Goal: Transaction & Acquisition: Purchase product/service

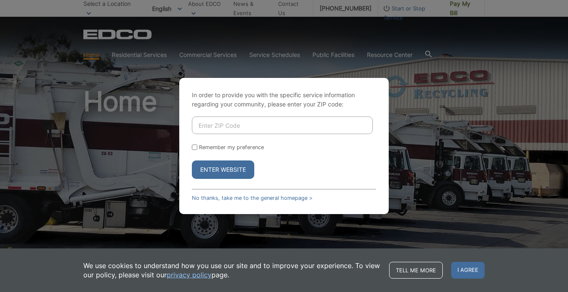
click at [210, 118] on input "Enter ZIP Code" at bounding box center [282, 125] width 181 height 18
type input "92028"
click at [194, 145] on input "Remember my preference" at bounding box center [194, 146] width 5 height 5
checkbox input "true"
click at [230, 167] on button "Enter Website" at bounding box center [223, 169] width 62 height 18
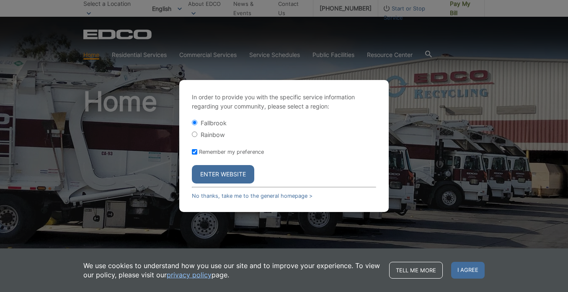
click at [224, 172] on button "Enter Website" at bounding box center [223, 174] width 62 height 18
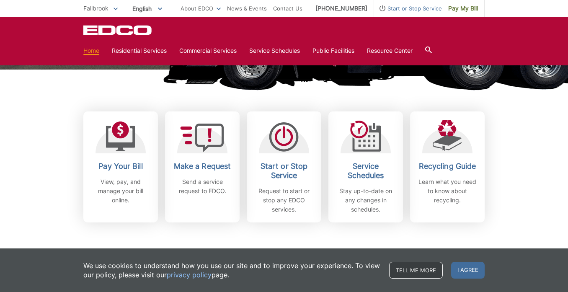
scroll to position [199, 0]
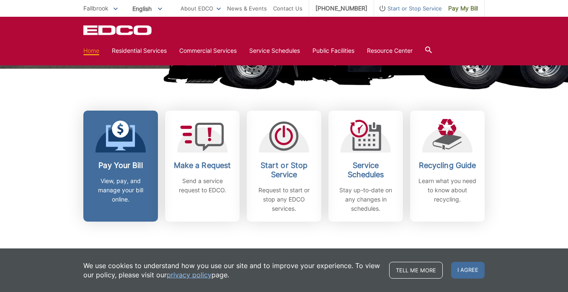
click at [117, 144] on icon at bounding box center [120, 138] width 29 height 26
click at [137, 147] on div at bounding box center [120, 135] width 50 height 33
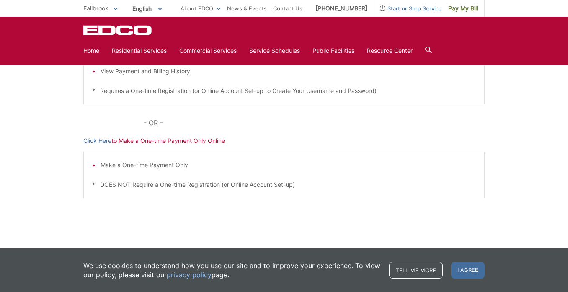
scroll to position [234, 0]
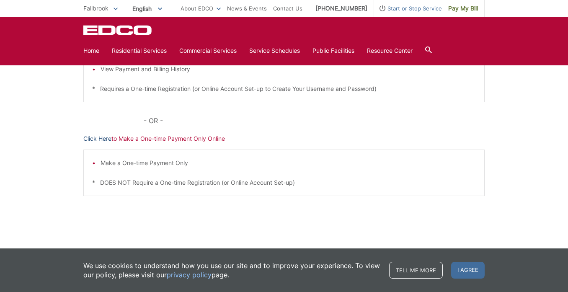
click at [96, 139] on link "Click Here" at bounding box center [97, 138] width 28 height 9
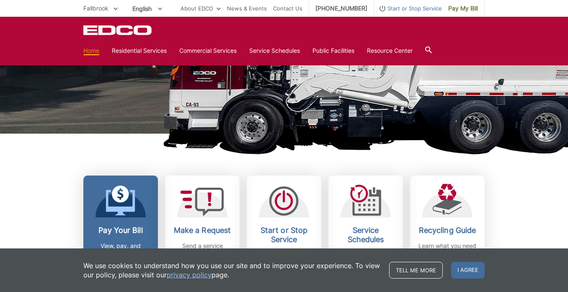
scroll to position [135, 0]
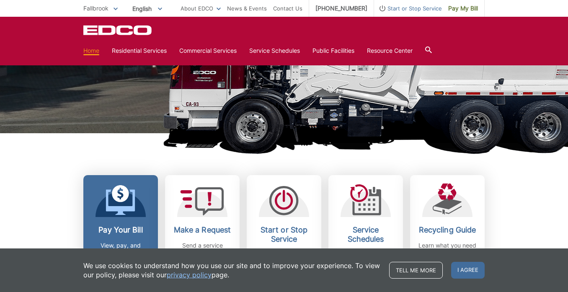
click at [117, 187] on icon at bounding box center [120, 193] width 17 height 17
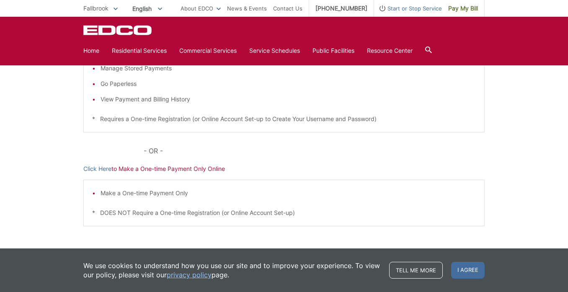
scroll to position [206, 0]
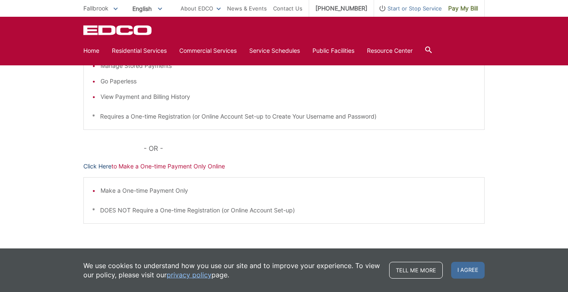
click at [96, 167] on link "Click Here" at bounding box center [97, 166] width 28 height 9
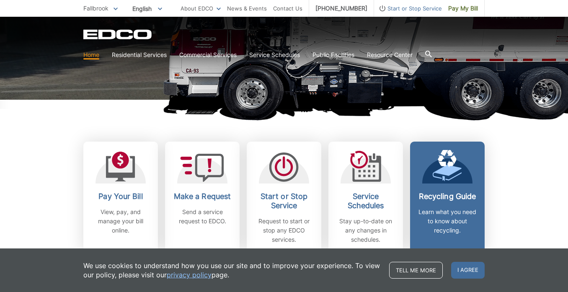
scroll to position [171, 0]
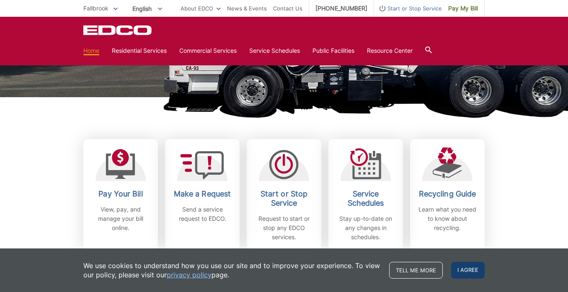
click at [467, 268] on span "I agree" at bounding box center [467, 270] width 33 height 17
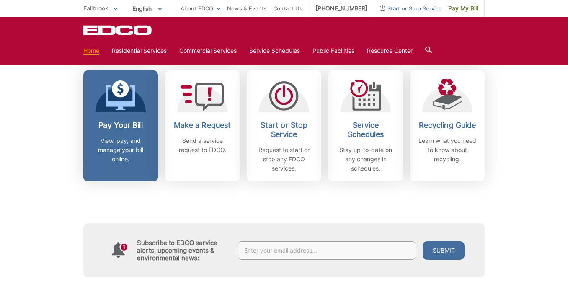
scroll to position [241, 0]
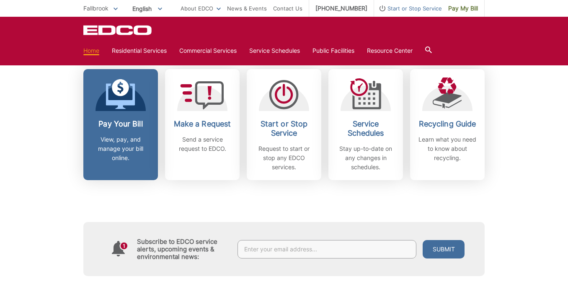
click at [115, 143] on p "View, pay, and manage your bill online." at bounding box center [121, 149] width 62 height 28
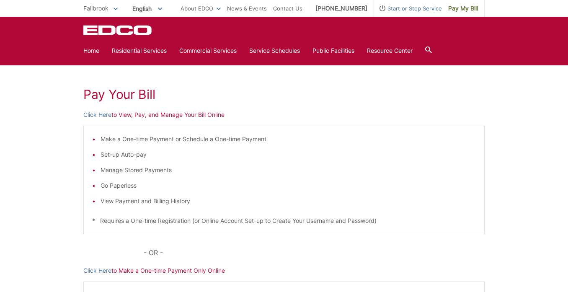
scroll to position [96, 0]
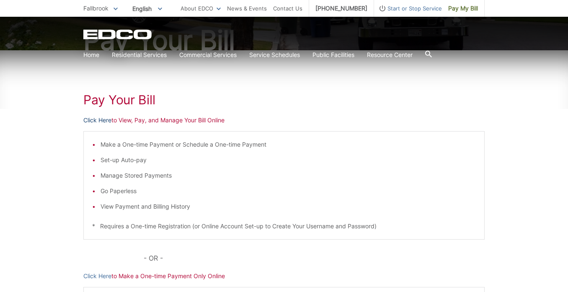
click at [98, 121] on link "Click Here" at bounding box center [97, 120] width 28 height 9
